Goal: Navigation & Orientation: Find specific page/section

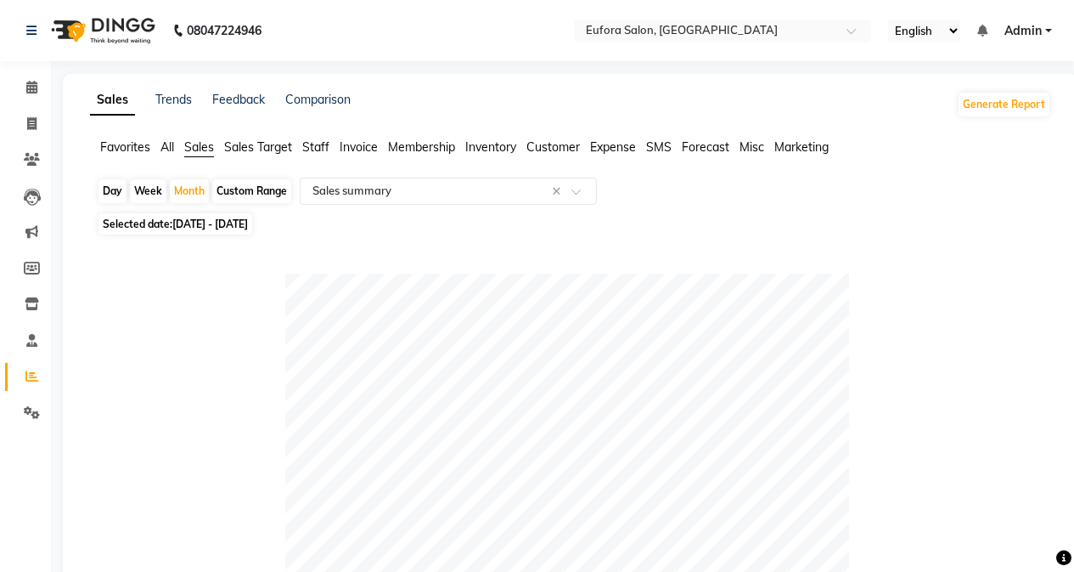
select select "filtered_report"
select select "pdf"
click at [174, 101] on link "Trends" at bounding box center [173, 99] width 37 height 15
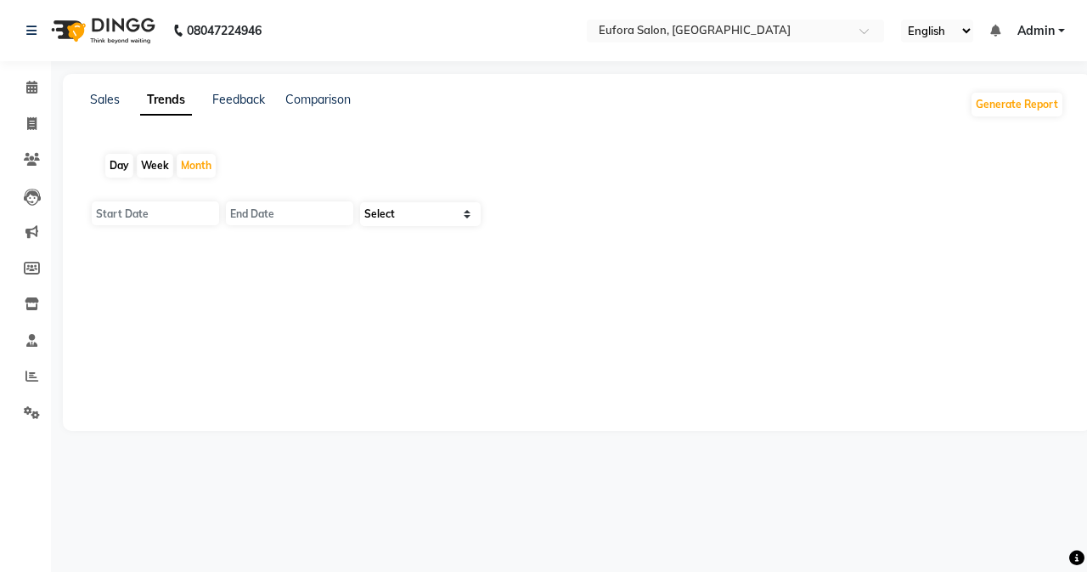
type input "01-10-2025"
type input "[DATE]"
select select "by_client"
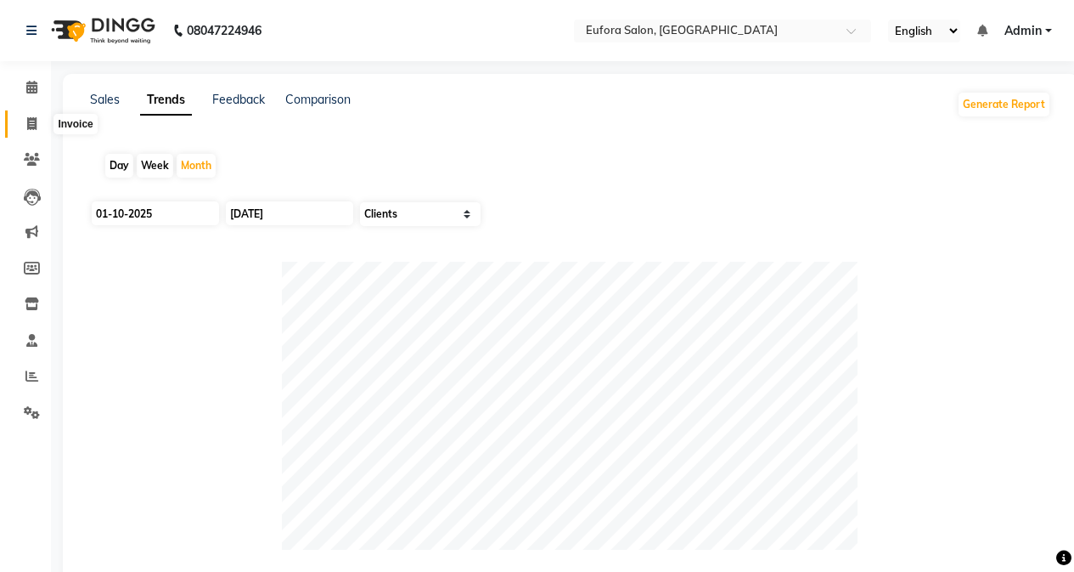
click at [38, 127] on span at bounding box center [32, 125] width 30 height 20
select select "service"
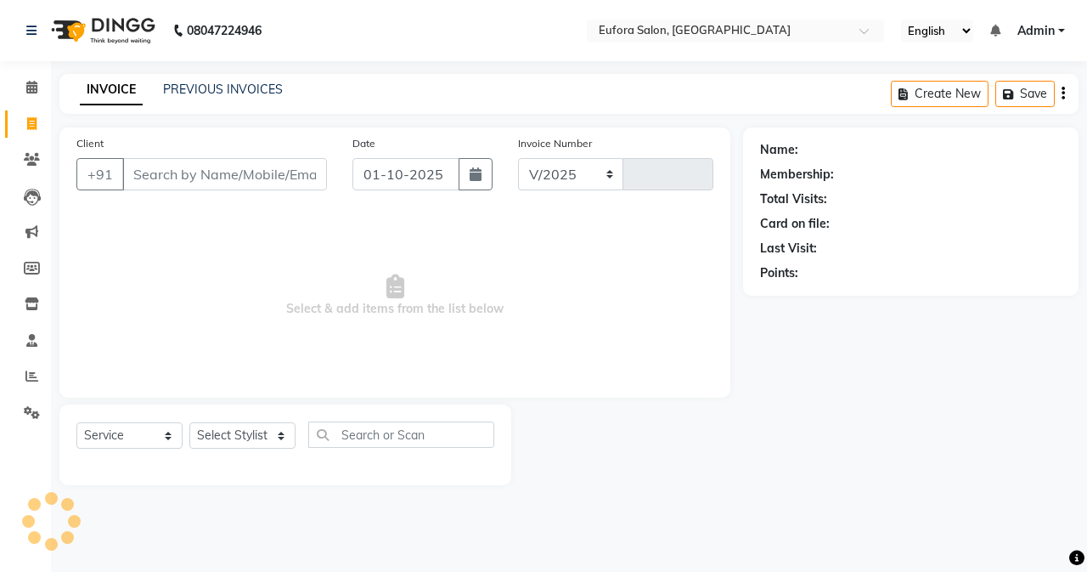
select select "6684"
type input "0768"
click at [40, 155] on span at bounding box center [32, 160] width 30 height 20
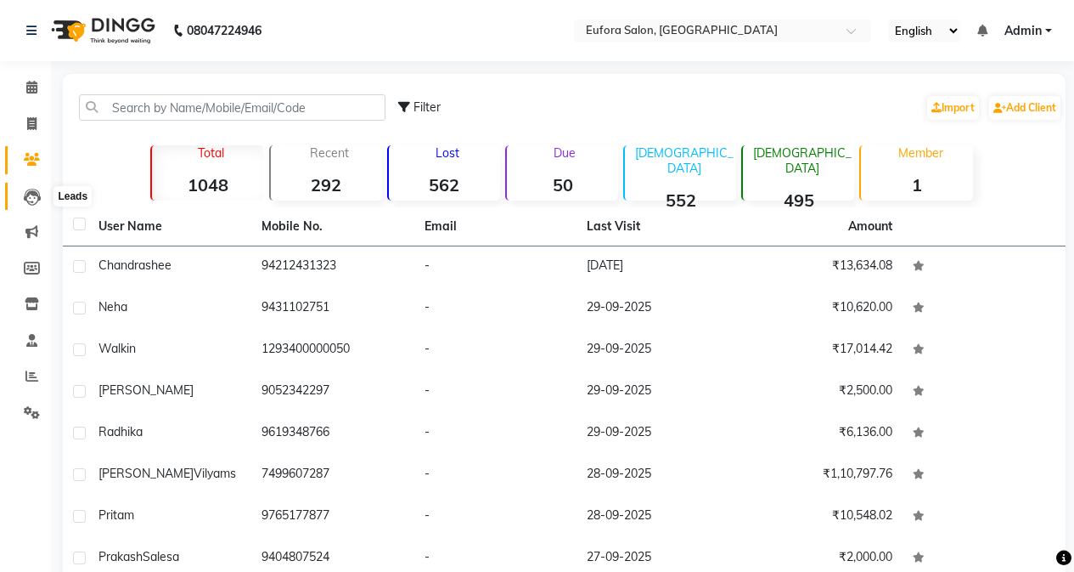
click at [25, 190] on icon at bounding box center [32, 197] width 17 height 17
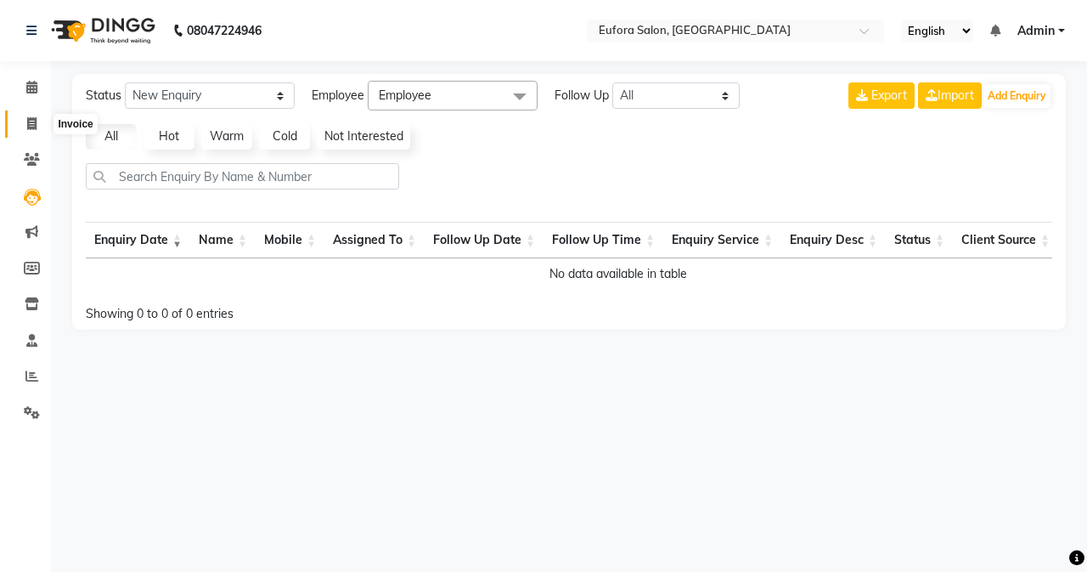
click at [26, 130] on span at bounding box center [32, 125] width 30 height 20
select select "service"
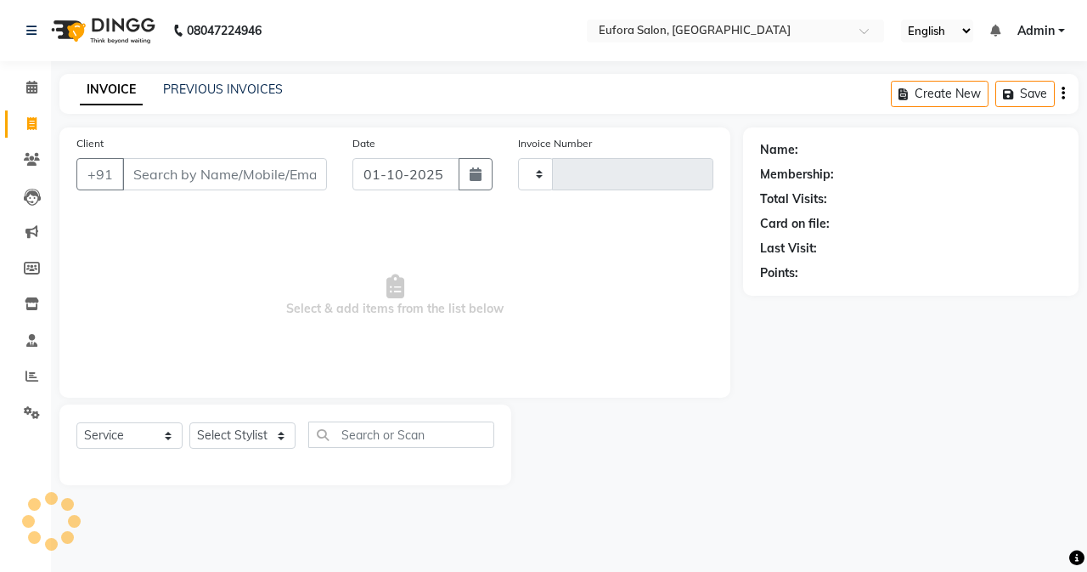
type input "0768"
select select "6684"
click at [27, 192] on icon at bounding box center [32, 197] width 17 height 17
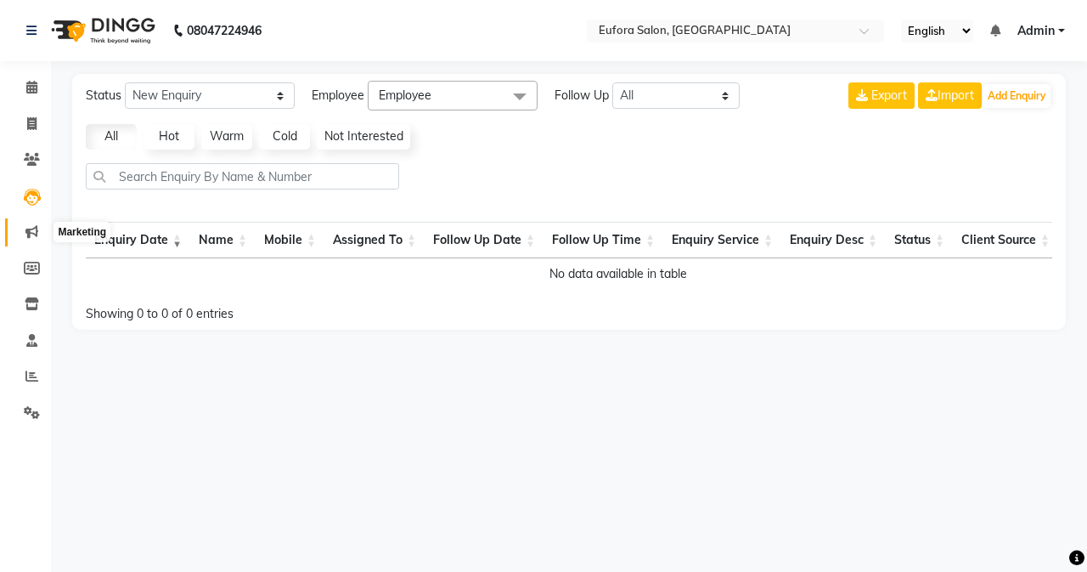
click at [34, 228] on icon at bounding box center [31, 231] width 13 height 13
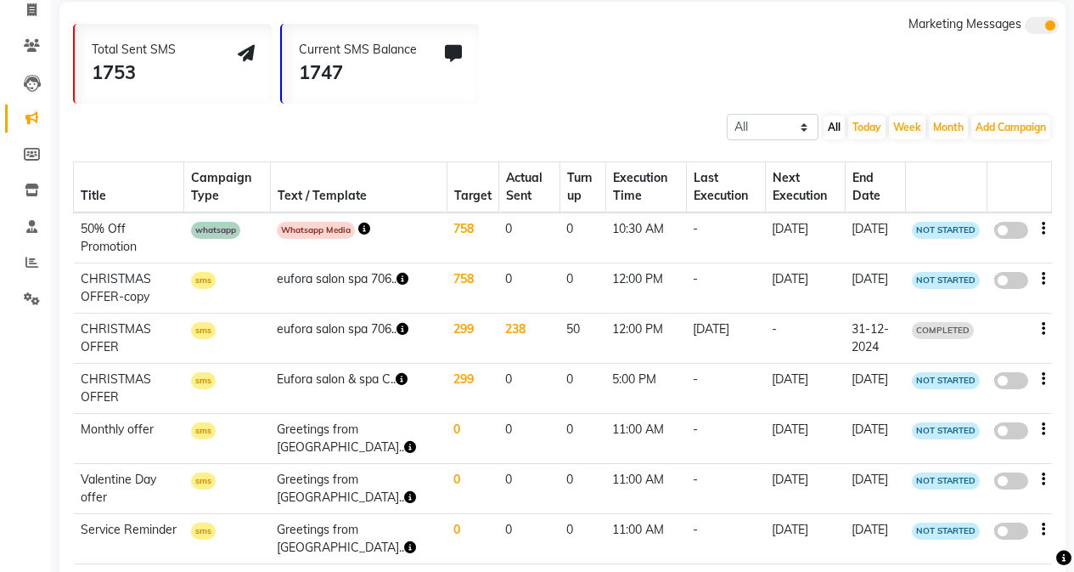
scroll to position [113, 0]
click at [31, 155] on icon at bounding box center [32, 155] width 16 height 13
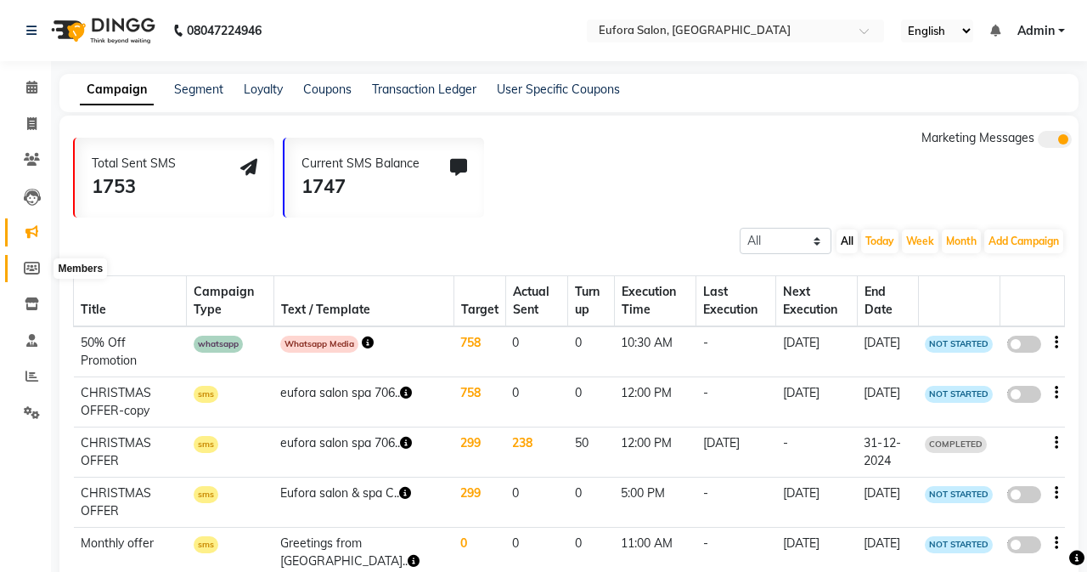
select select
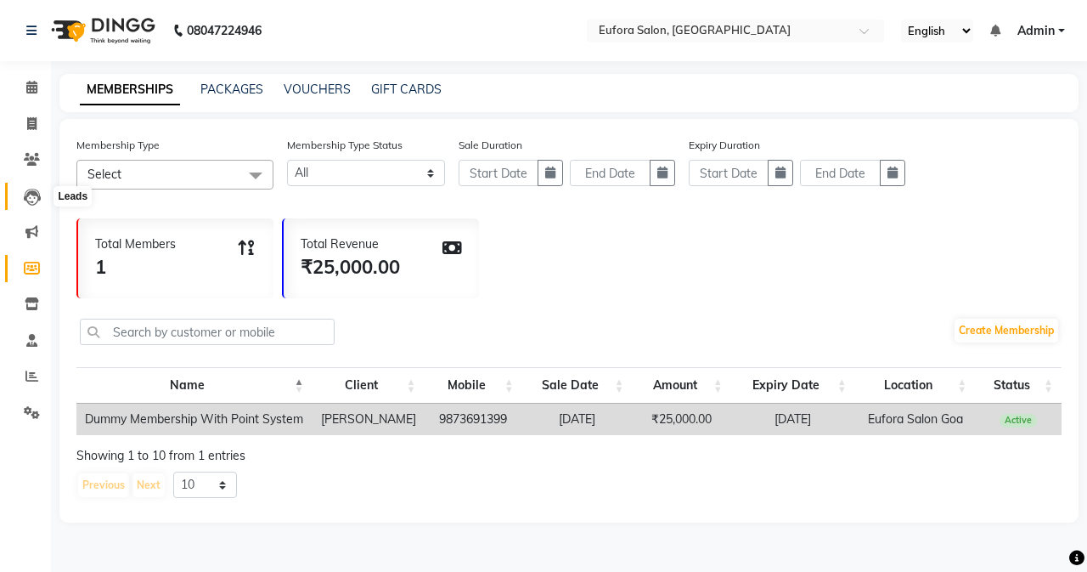
click at [28, 192] on icon at bounding box center [32, 197] width 17 height 17
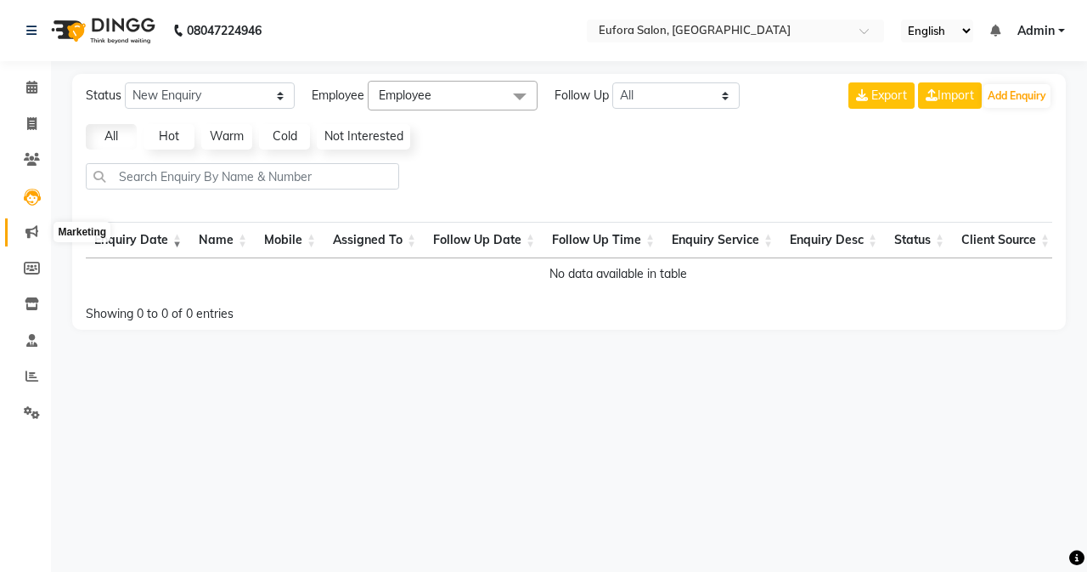
click at [27, 227] on icon at bounding box center [31, 231] width 13 height 13
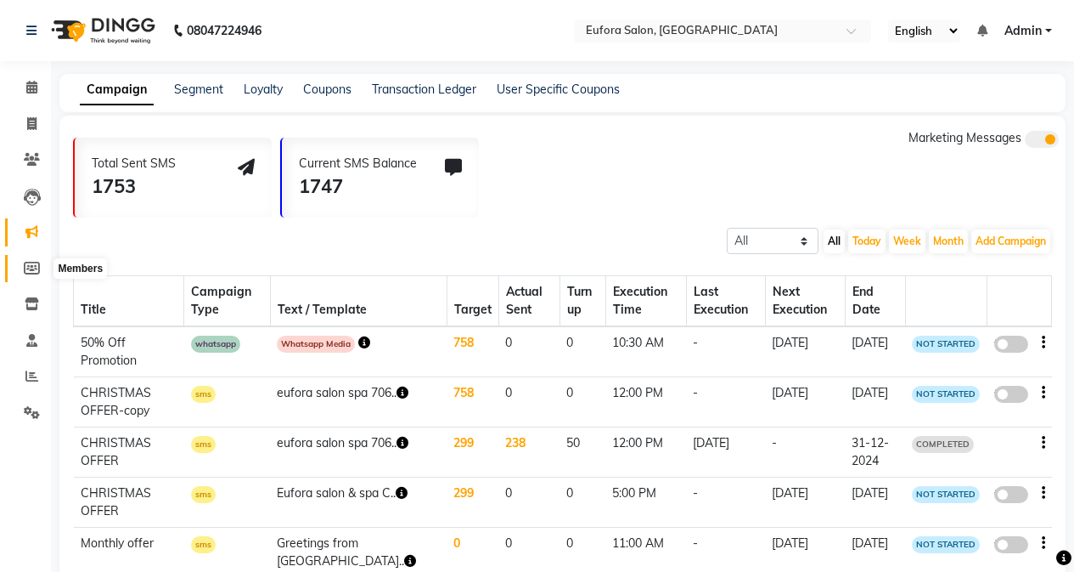
click at [27, 269] on icon at bounding box center [32, 268] width 16 height 13
select select
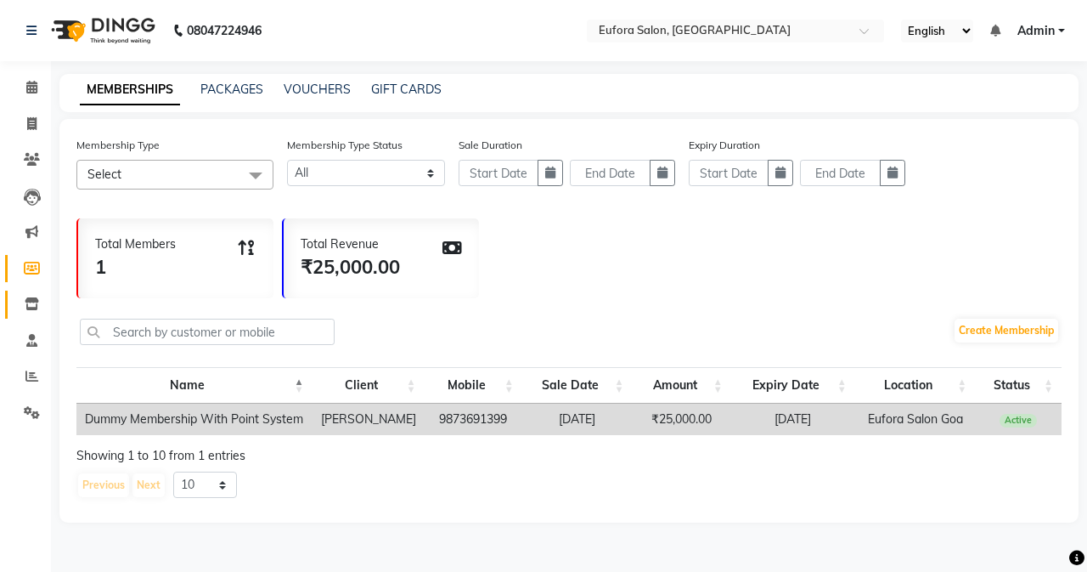
click at [27, 293] on link "Inventory" at bounding box center [25, 304] width 41 height 28
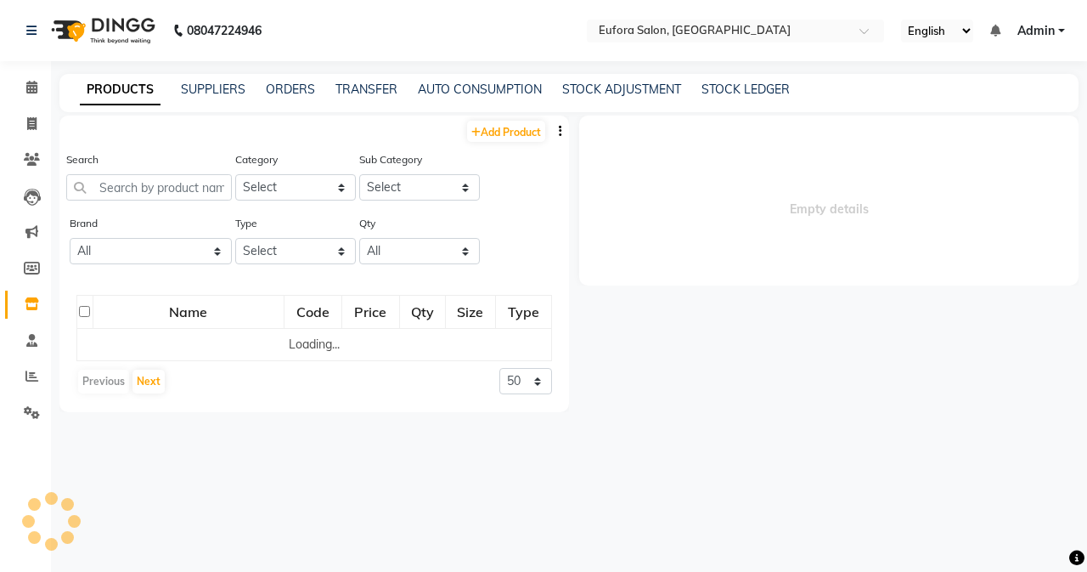
select select
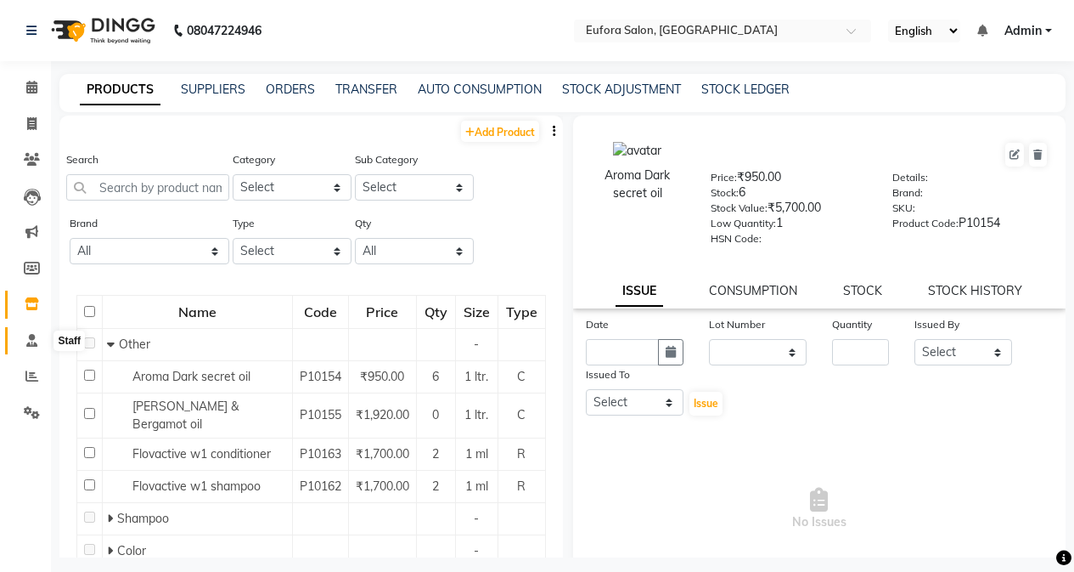
click at [32, 340] on icon at bounding box center [31, 340] width 11 height 13
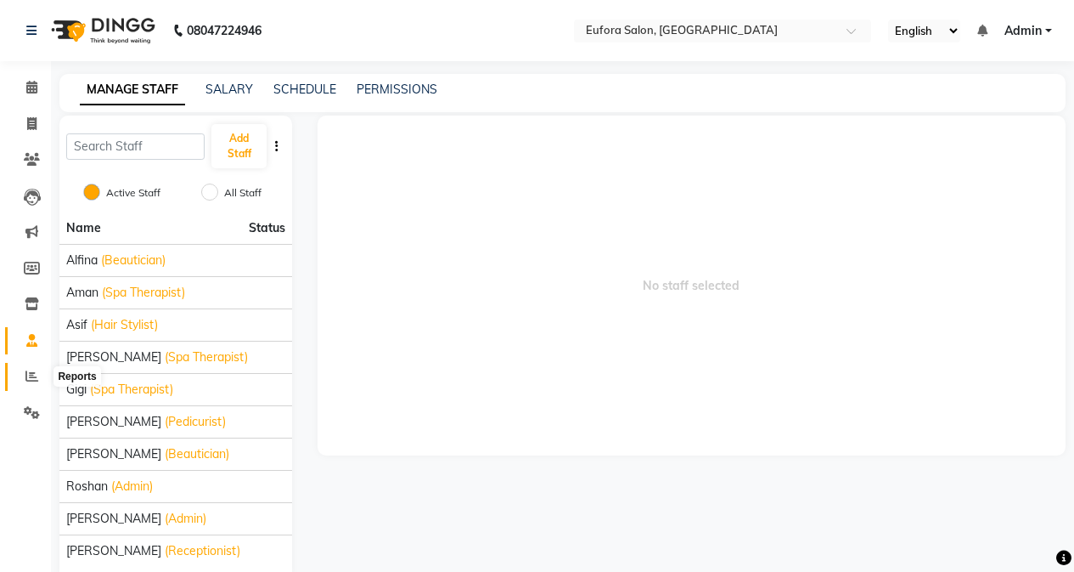
click at [31, 369] on icon at bounding box center [31, 375] width 13 height 13
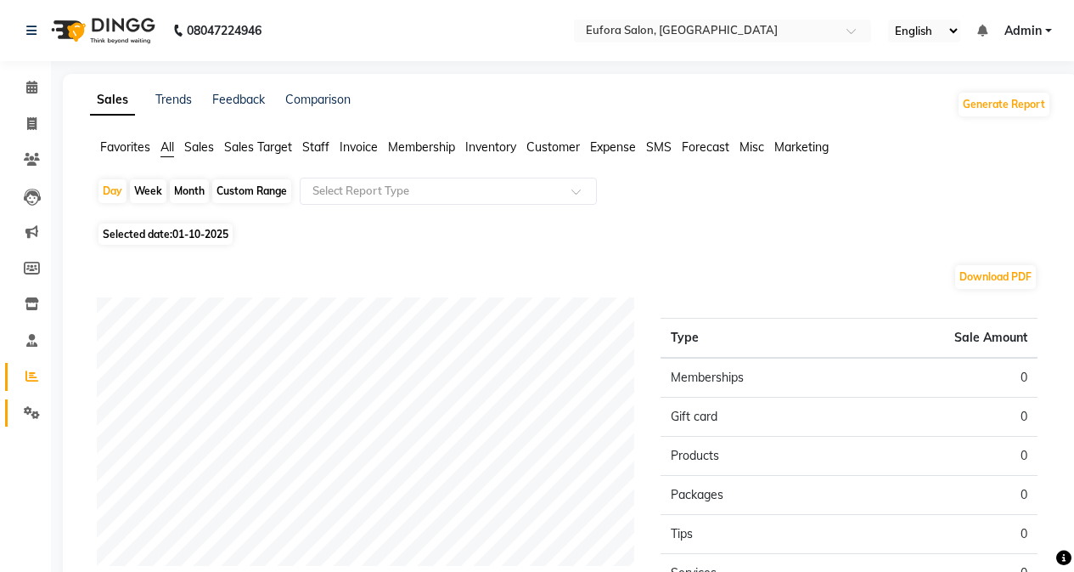
click at [31, 402] on link "Settings" at bounding box center [25, 413] width 41 height 28
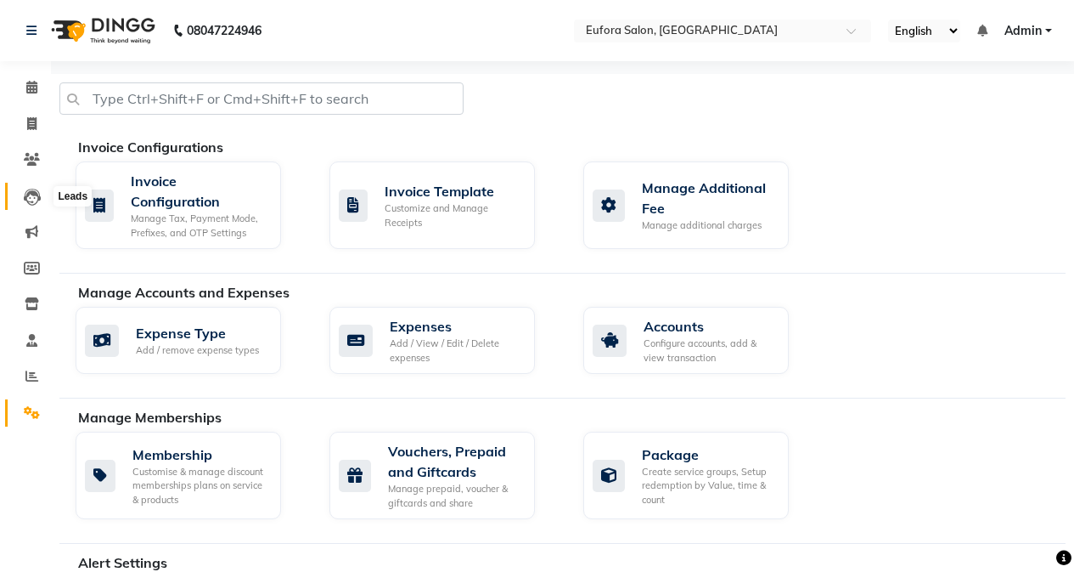
click at [30, 200] on icon at bounding box center [32, 197] width 17 height 17
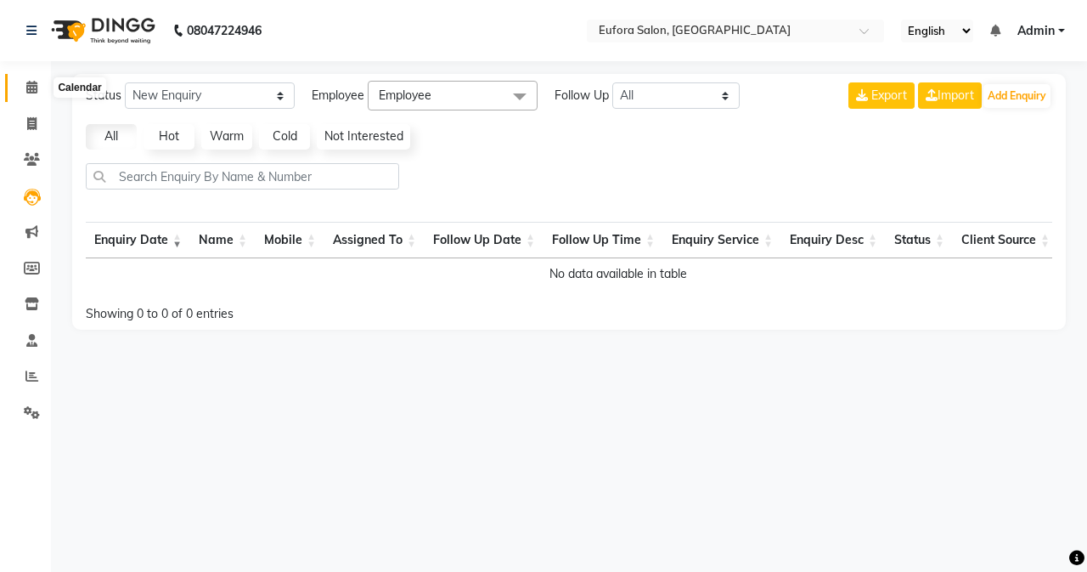
click at [33, 87] on icon at bounding box center [31, 87] width 11 height 13
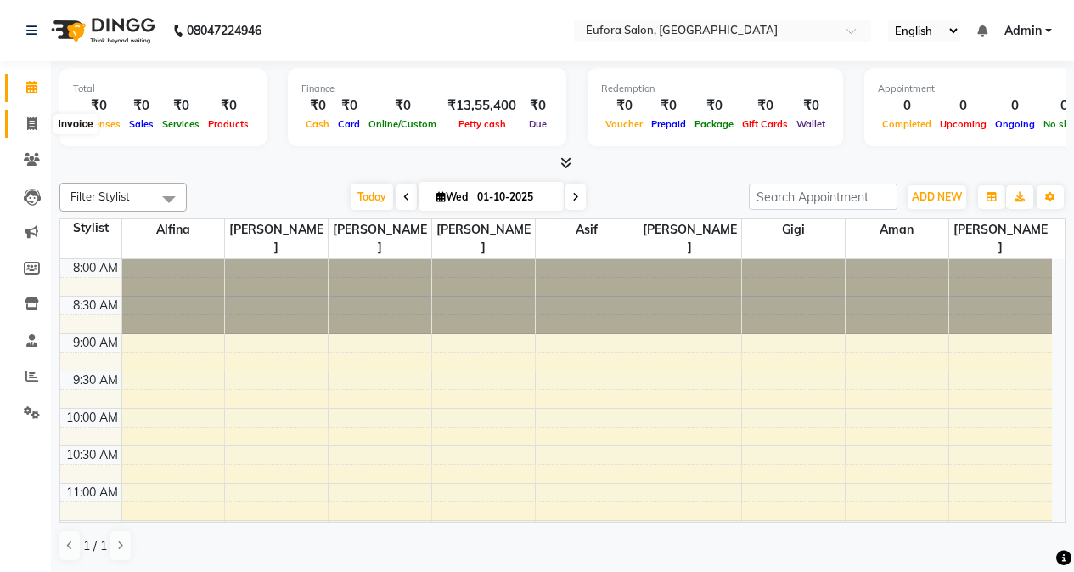
click at [38, 125] on span at bounding box center [32, 125] width 30 height 20
select select "service"
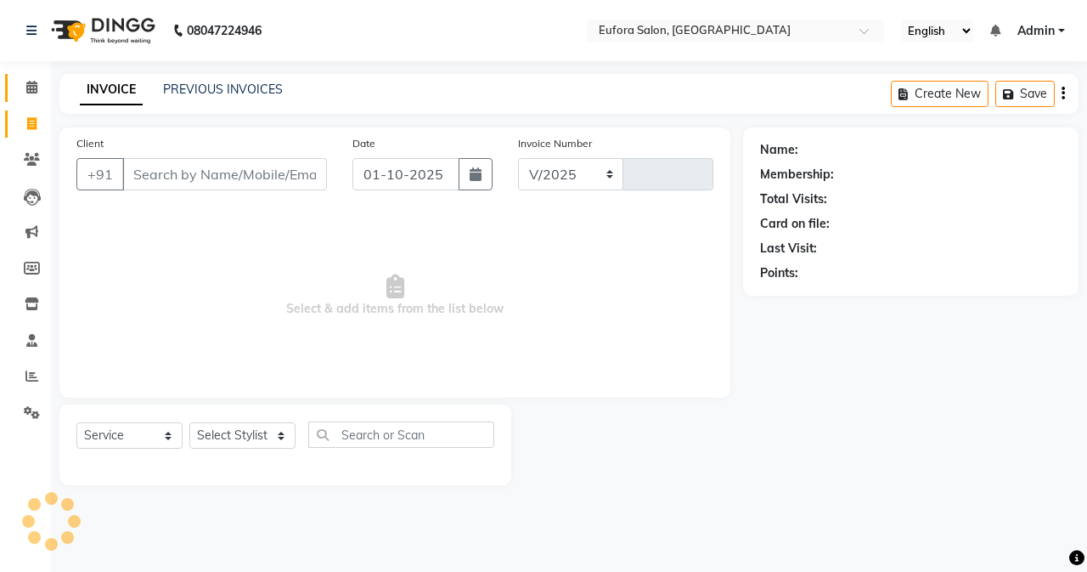
select select "6684"
type input "0768"
click at [1024, 30] on span "Admin" at bounding box center [1035, 31] width 37 height 18
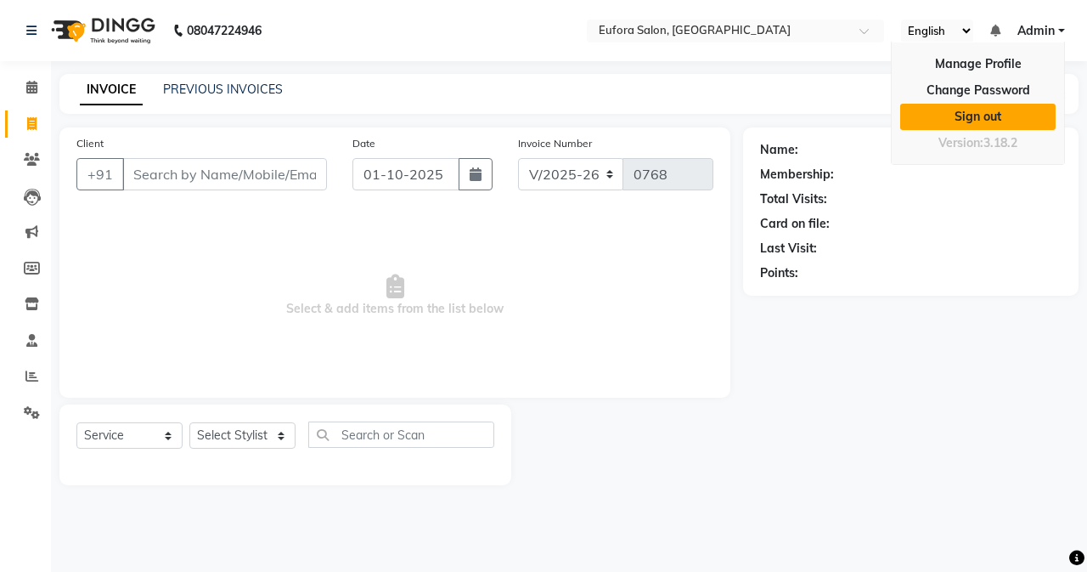
click at [1013, 121] on link "Sign out" at bounding box center [977, 117] width 155 height 26
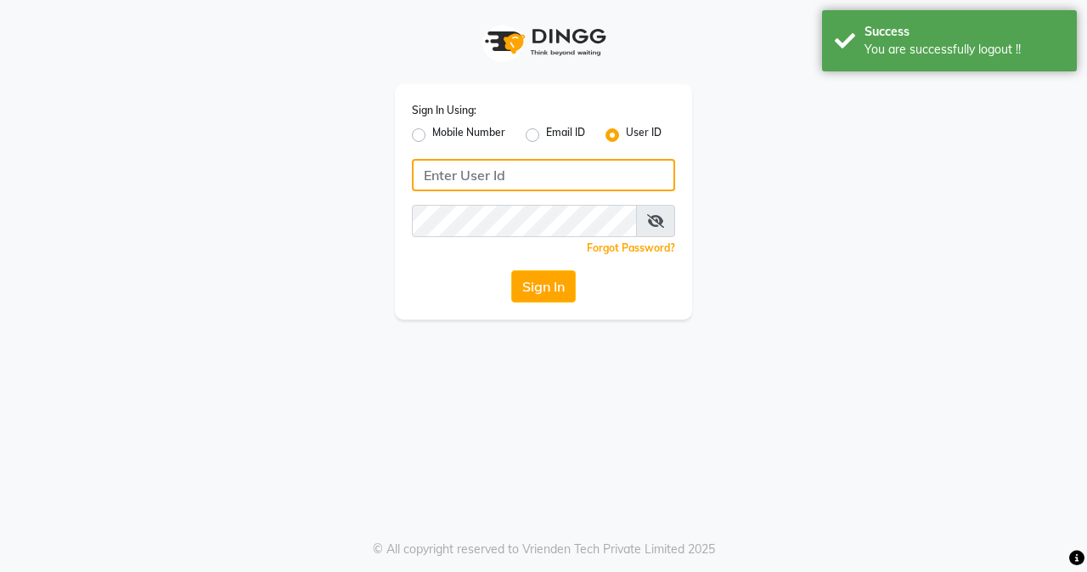
type input "9810318377"
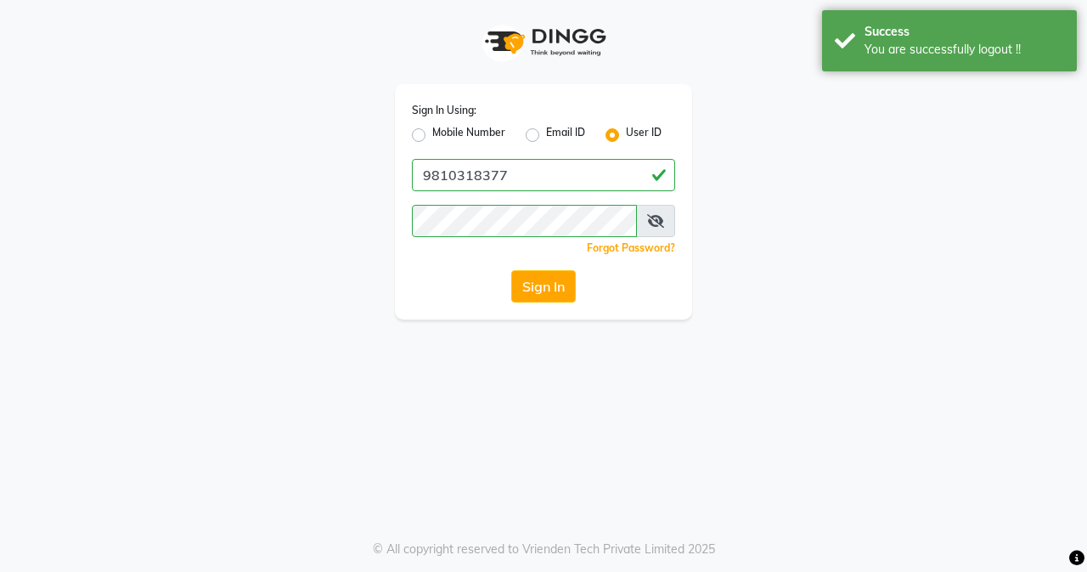
click at [432, 135] on label "Mobile Number" at bounding box center [468, 135] width 73 height 20
click at [432, 135] on input "Mobile Number" at bounding box center [437, 130] width 11 height 11
radio input "true"
radio input "false"
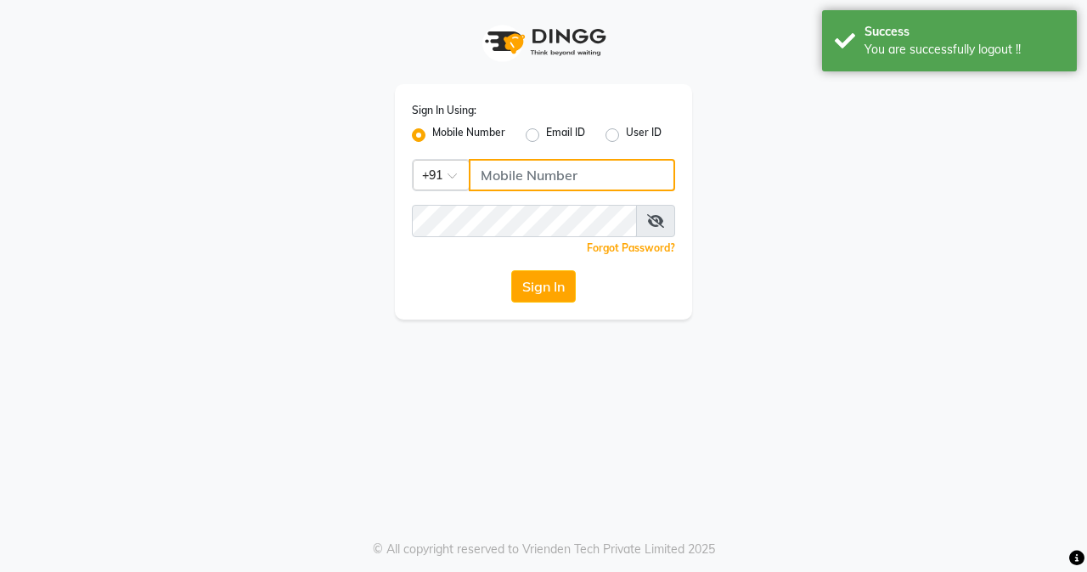
click at [511, 183] on input "Username" at bounding box center [572, 175] width 206 height 32
type input "9810318377"
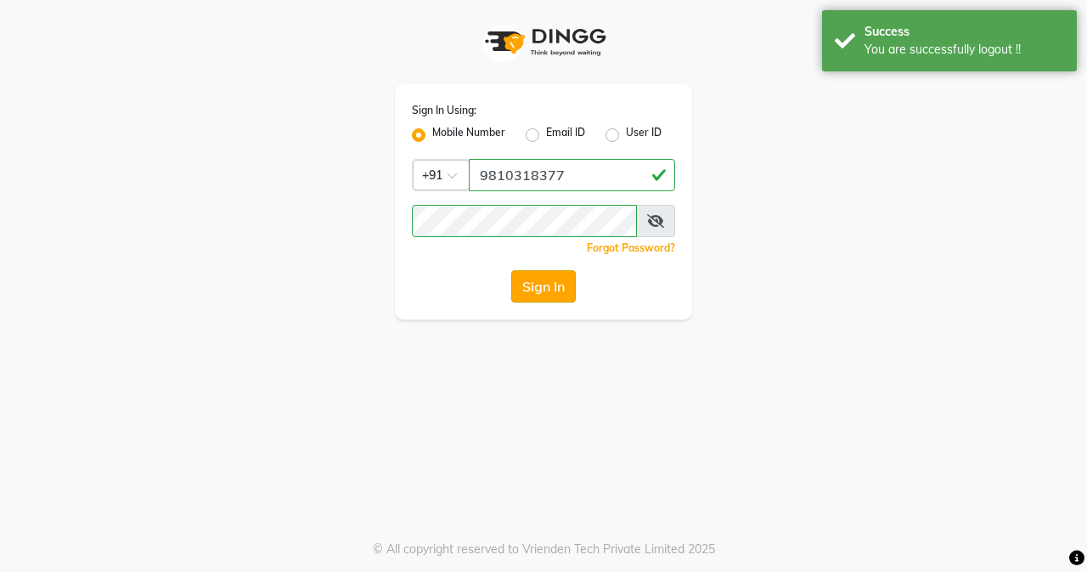
click at [556, 280] on button "Sign In" at bounding box center [543, 286] width 65 height 32
